Goal: Use online tool/utility

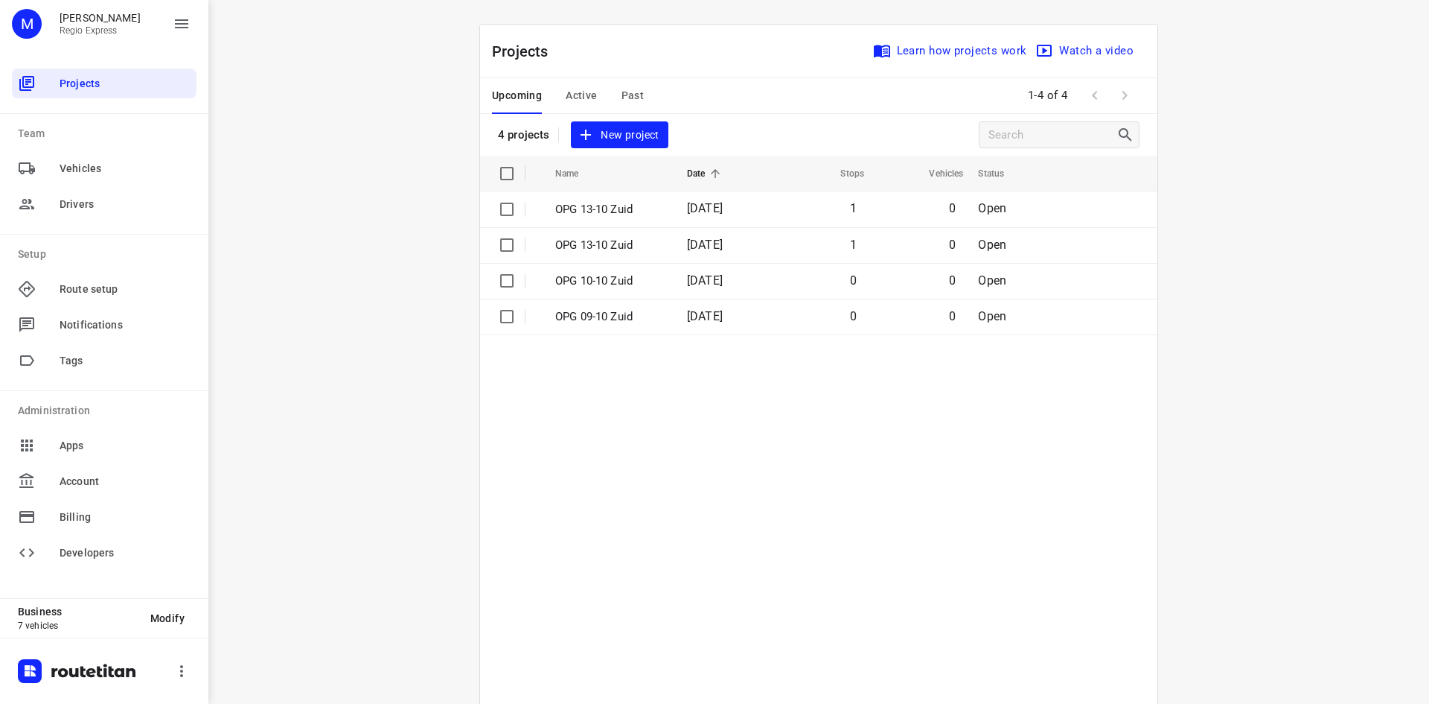
click at [566, 106] on button "Active" at bounding box center [581, 96] width 31 height 36
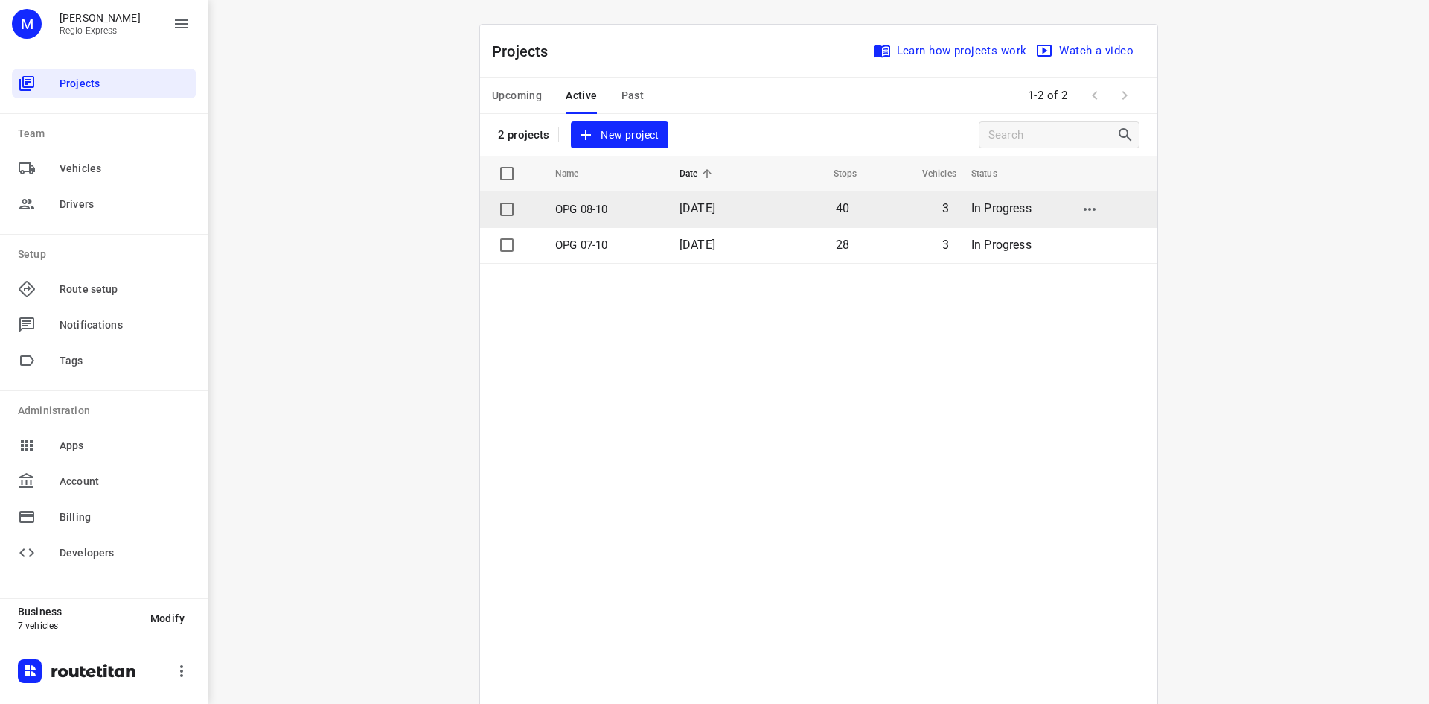
click at [604, 212] on p "OPG 08-10" at bounding box center [606, 209] width 102 height 17
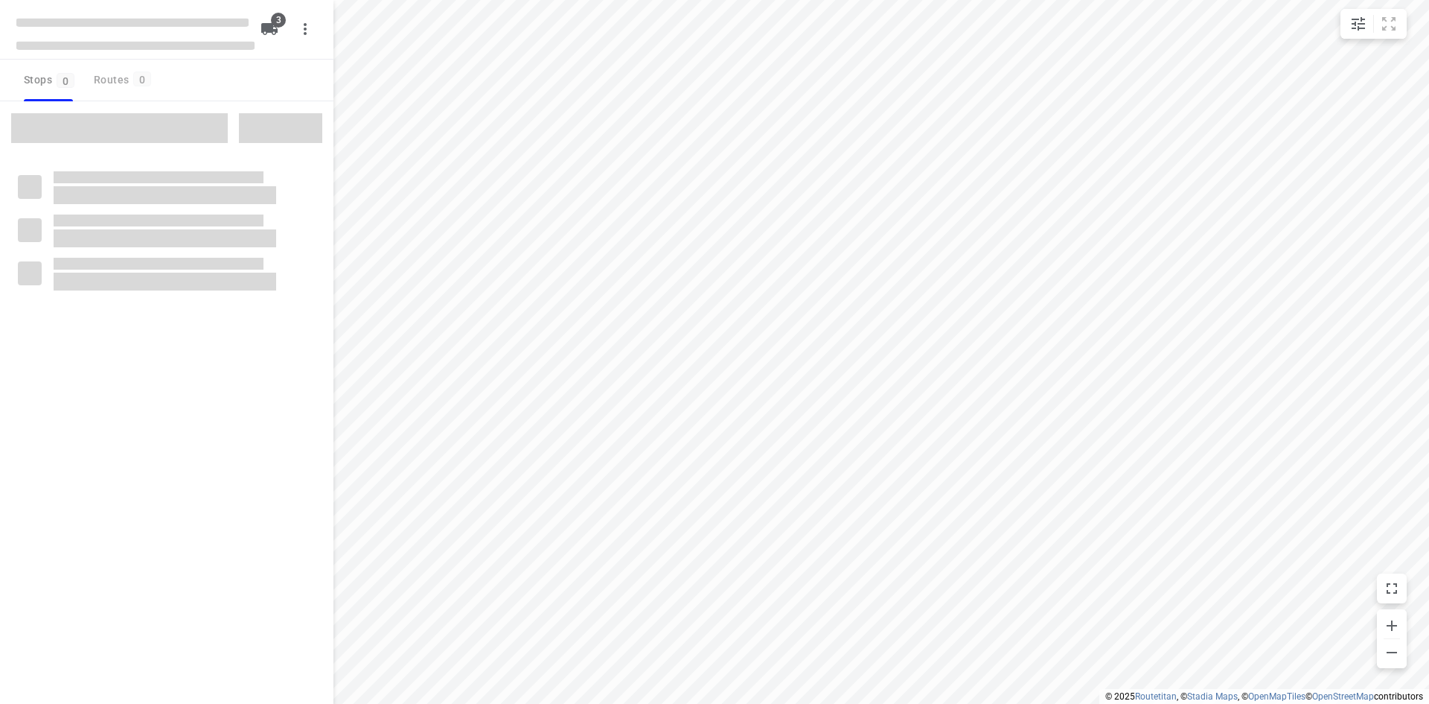
type input "distance"
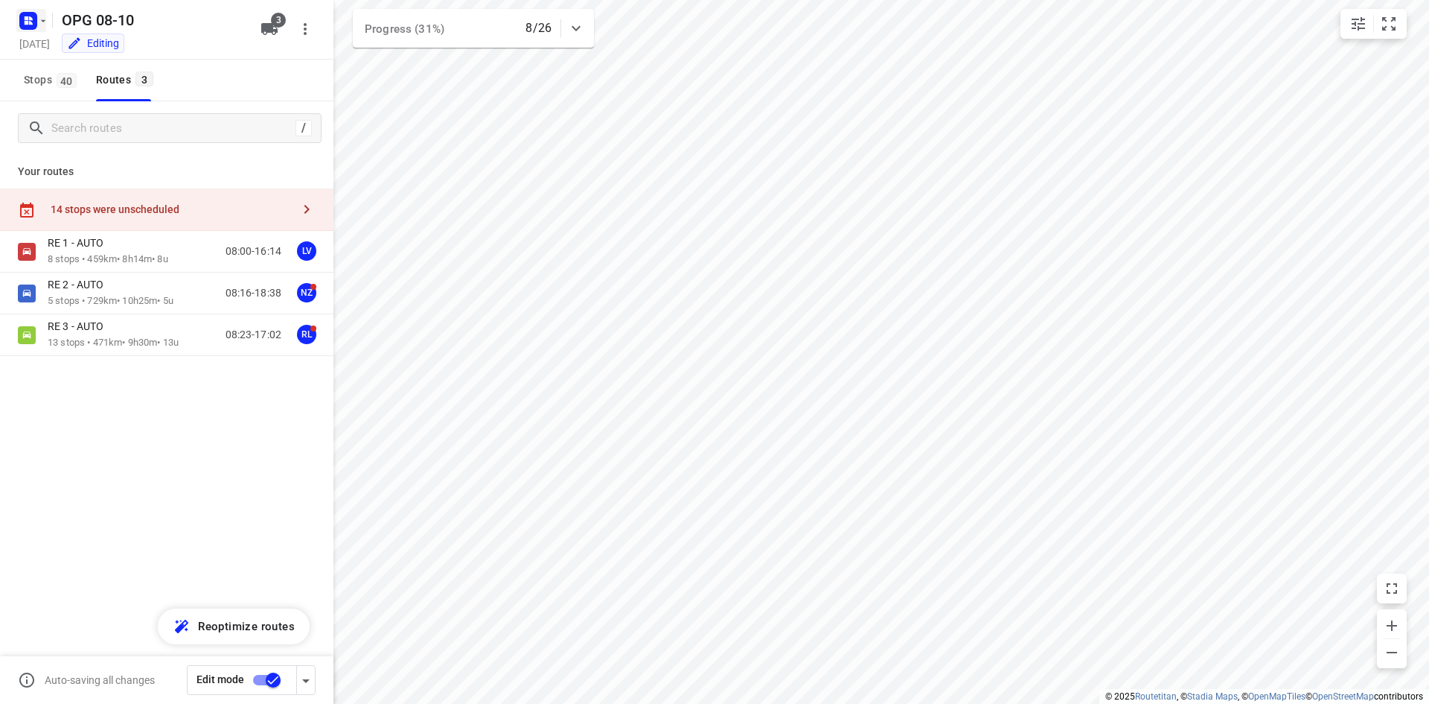
click at [29, 17] on icon "button" at bounding box center [31, 18] width 4 height 4
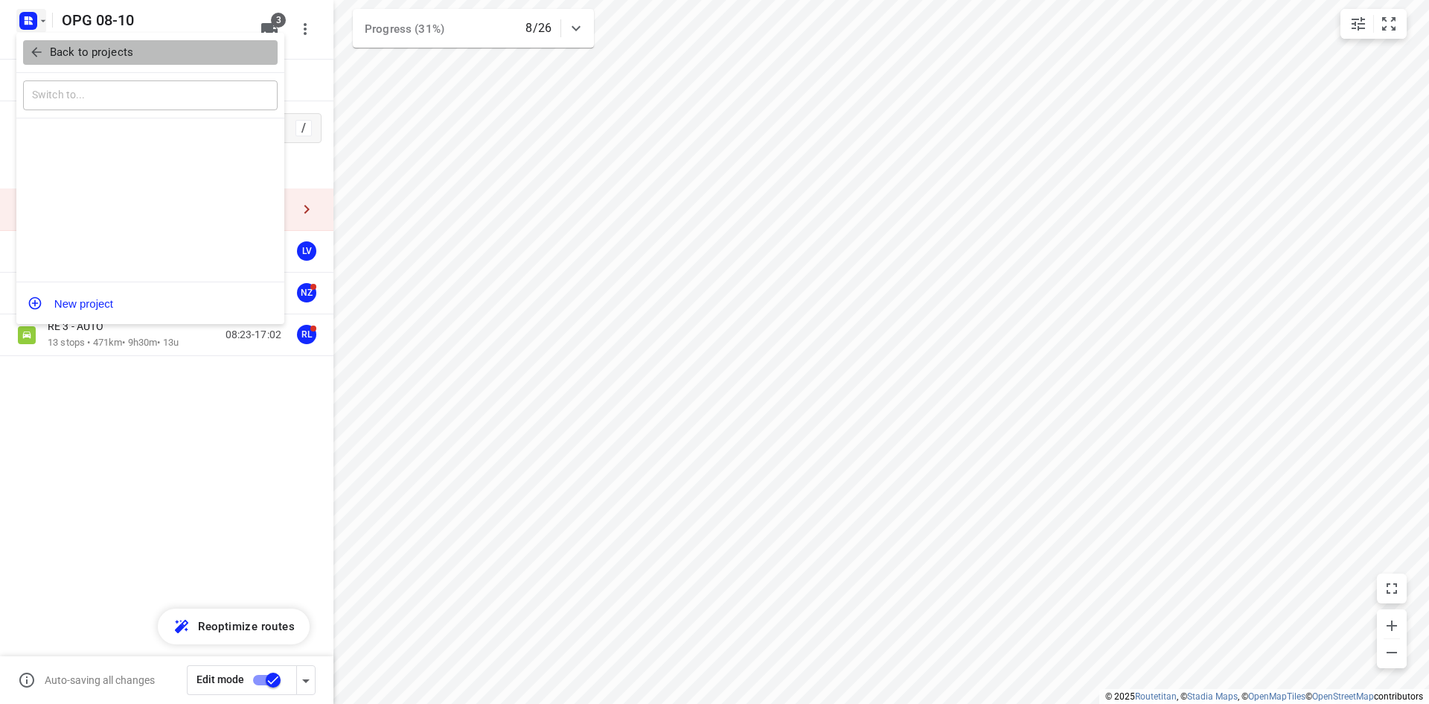
click at [41, 45] on icon "button" at bounding box center [36, 52] width 15 height 15
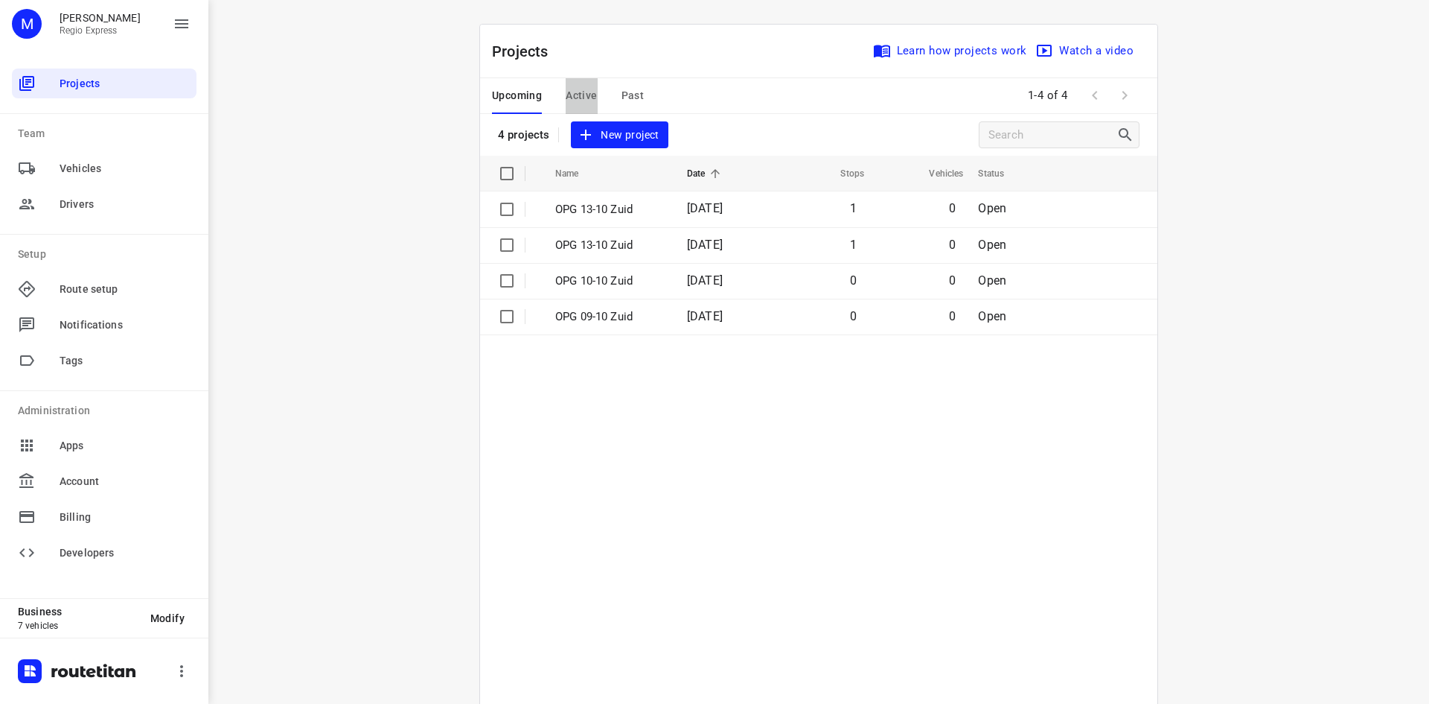
click at [571, 102] on span "Active" at bounding box center [581, 95] width 31 height 19
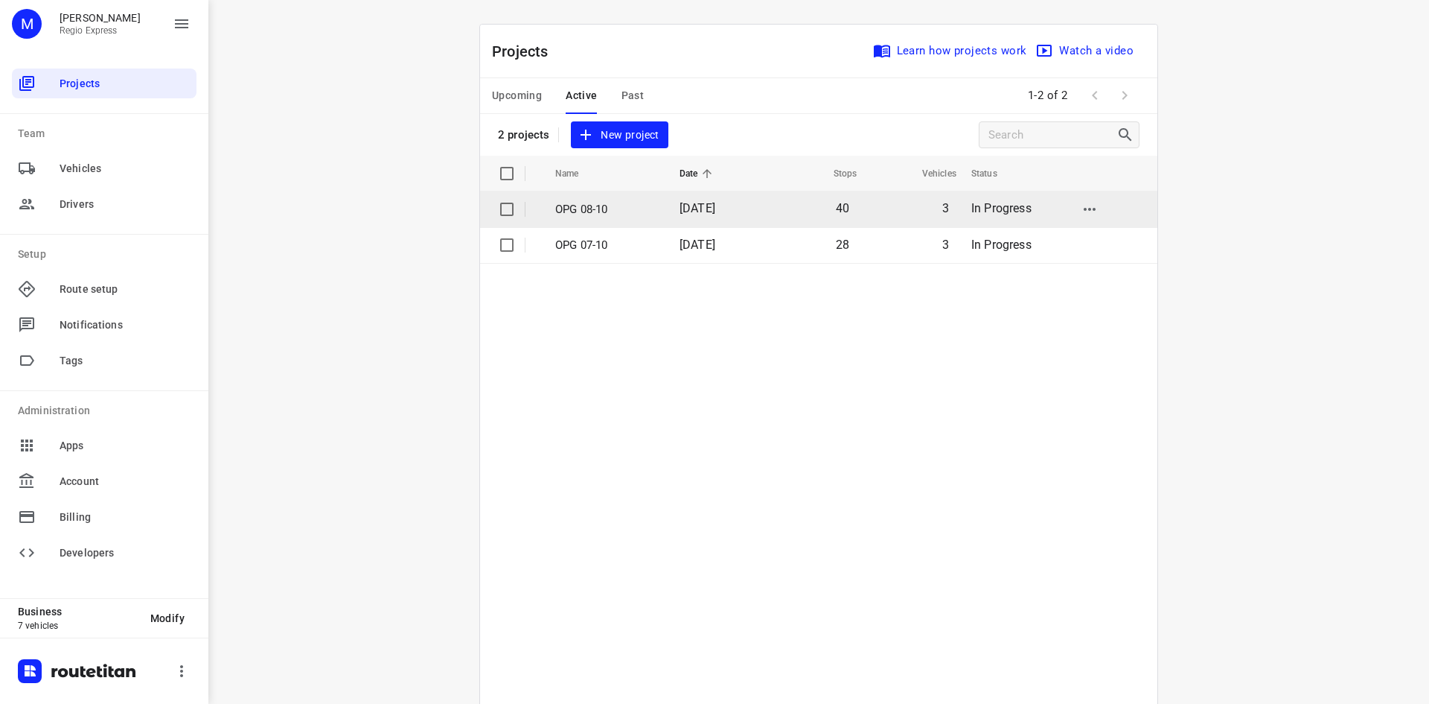
click at [619, 209] on p "OPG 08-10" at bounding box center [606, 209] width 102 height 17
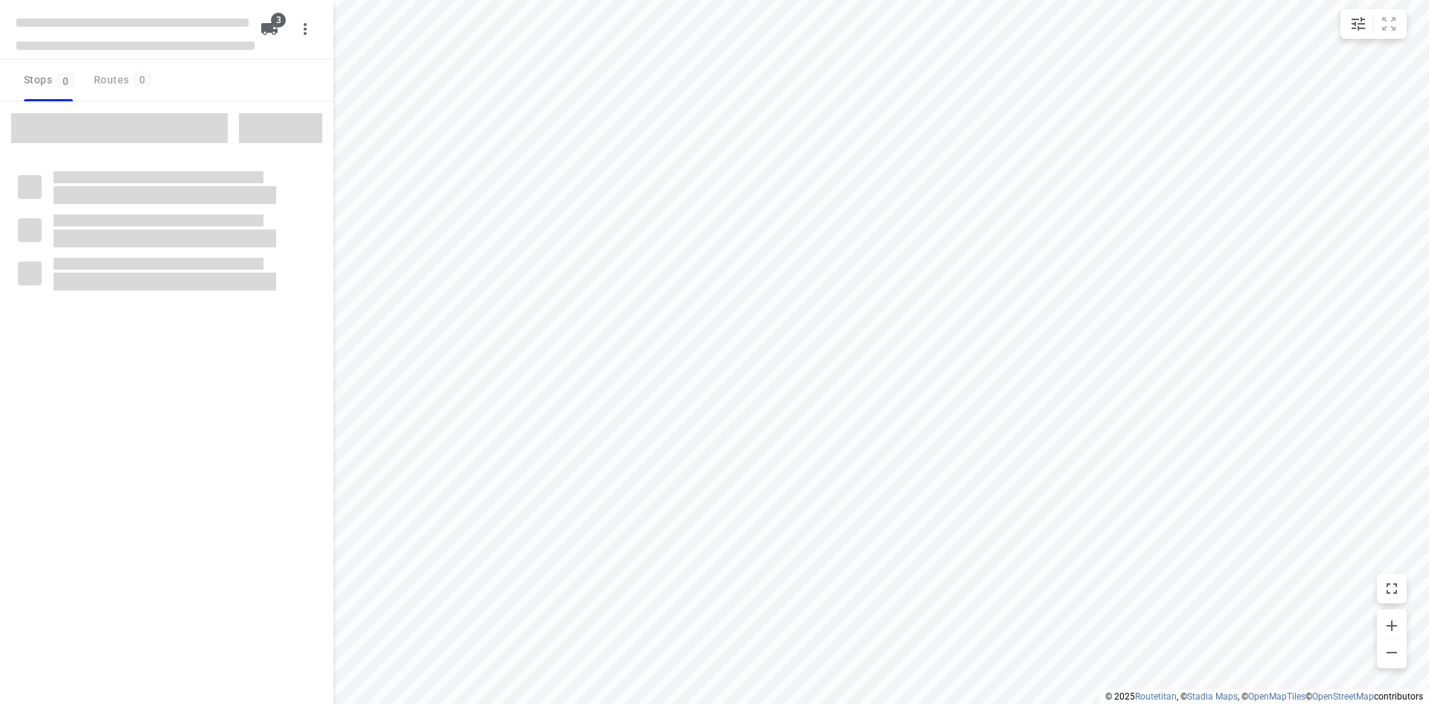
type input "distance"
